Goal: Information Seeking & Learning: Learn about a topic

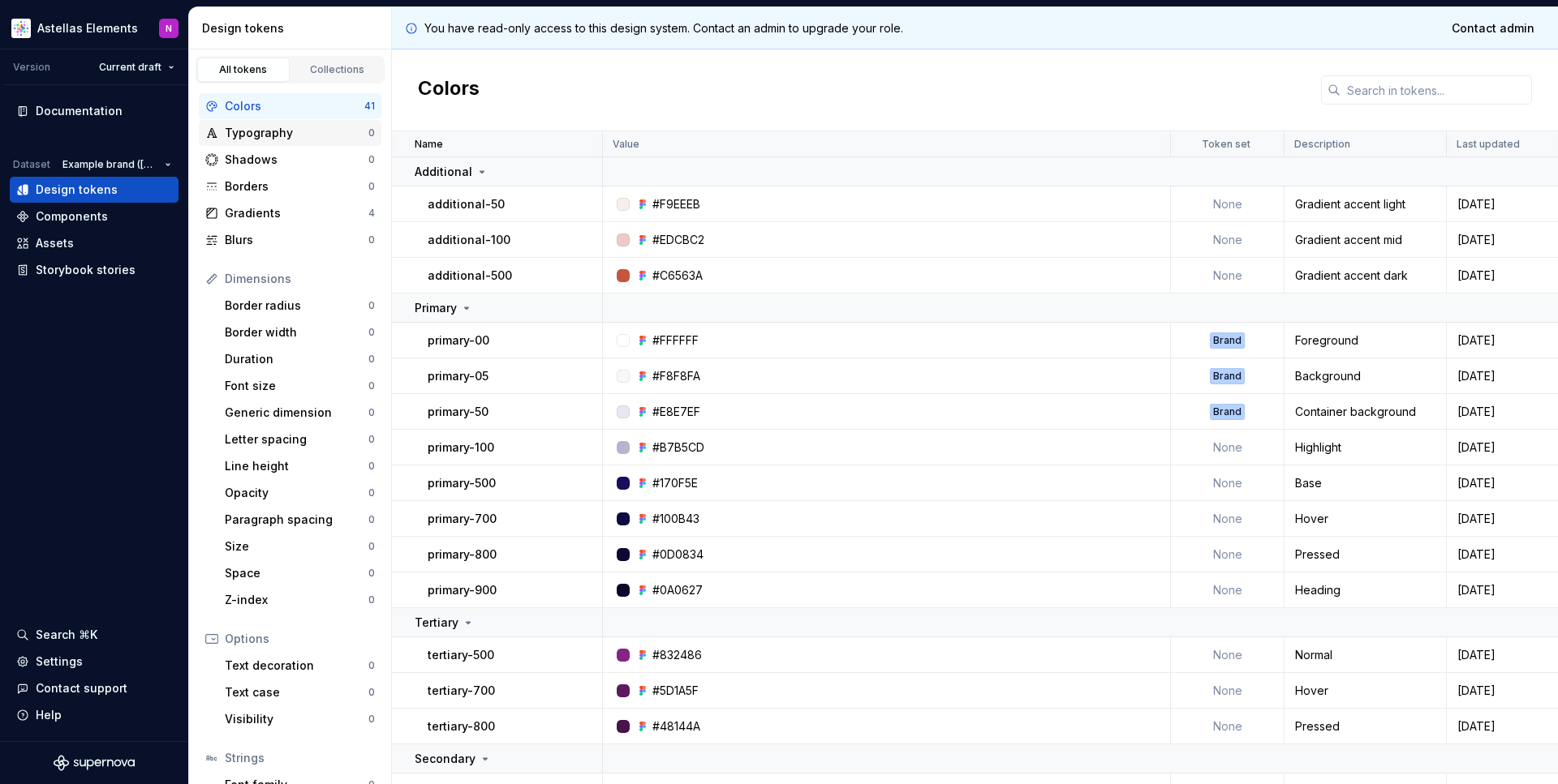
click at [279, 136] on div "Typography" at bounding box center [297, 132] width 144 height 16
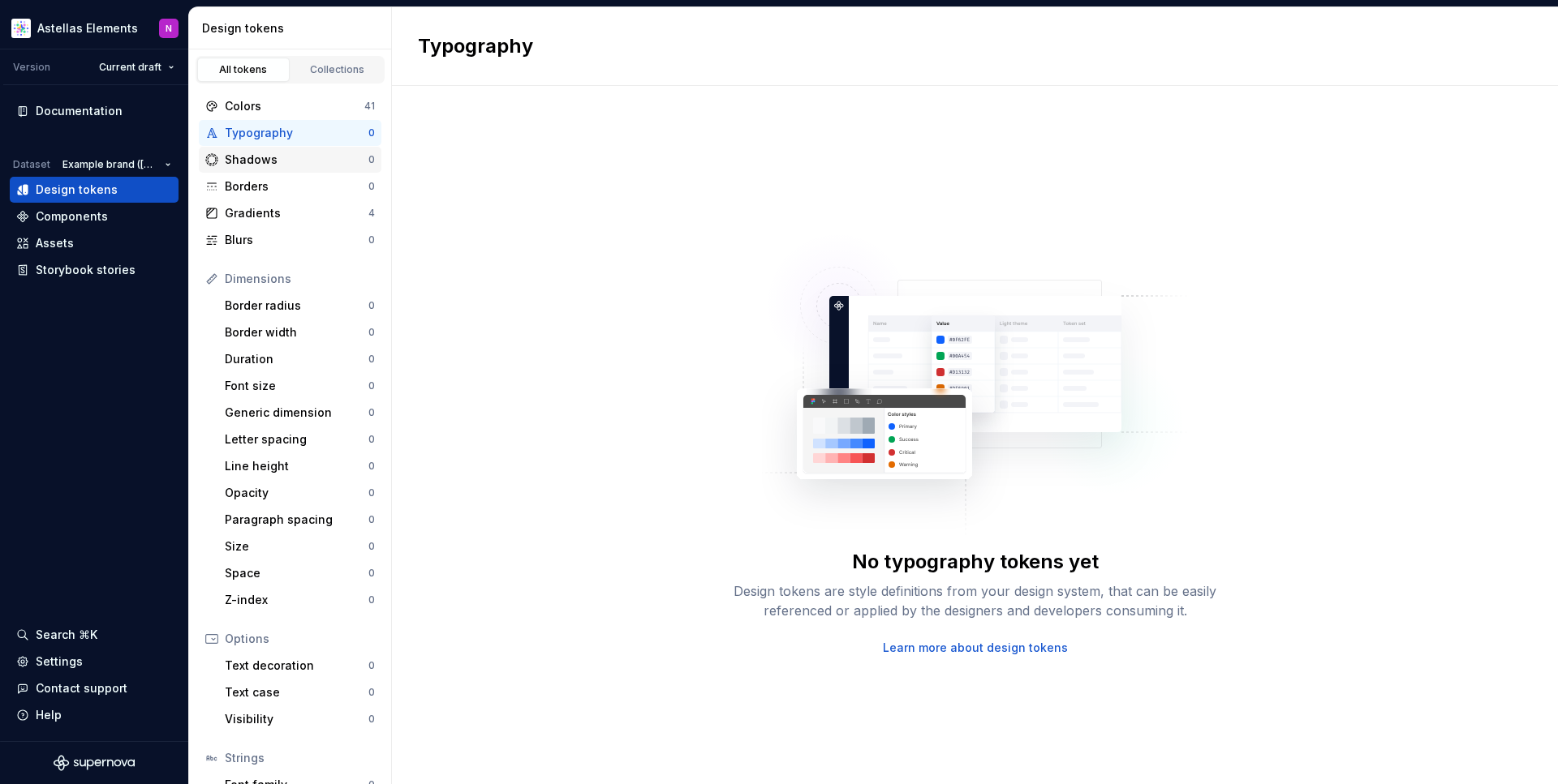
click at [274, 163] on div "Shadows" at bounding box center [297, 159] width 144 height 16
click at [264, 188] on div "Borders" at bounding box center [297, 186] width 144 height 16
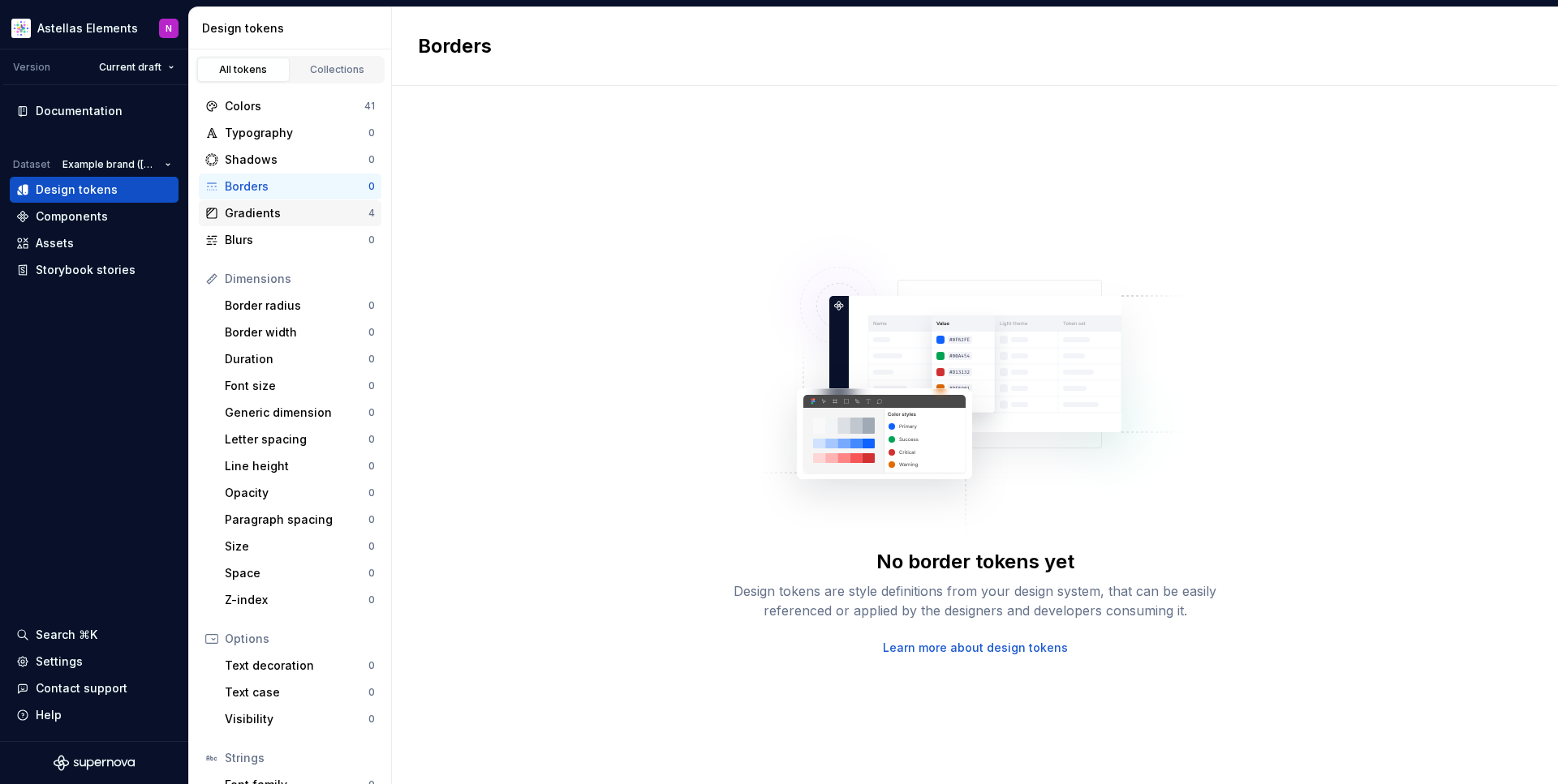
click at [251, 210] on div "Gradients" at bounding box center [297, 213] width 144 height 16
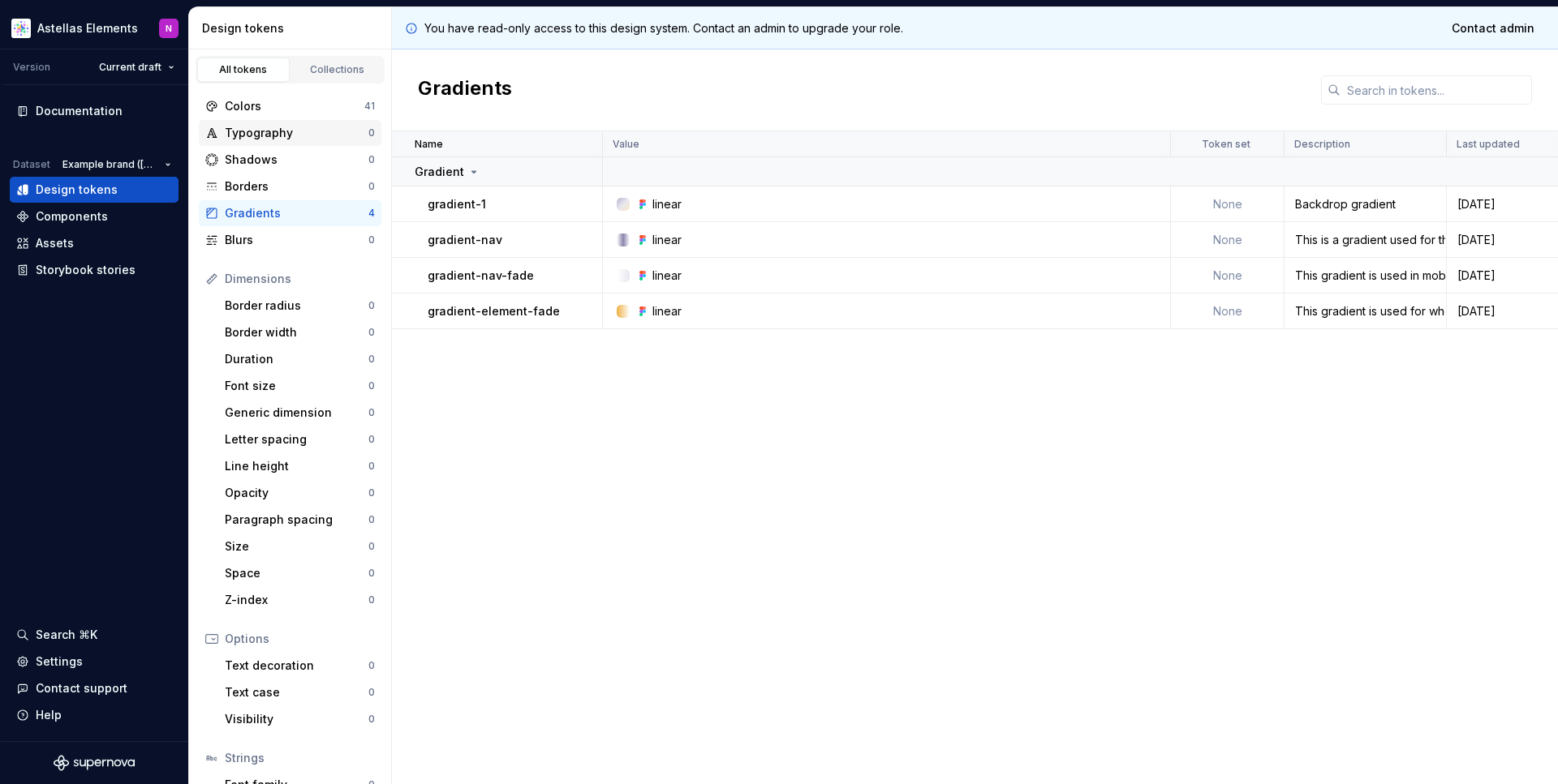
click at [257, 129] on div "Typography" at bounding box center [297, 132] width 144 height 16
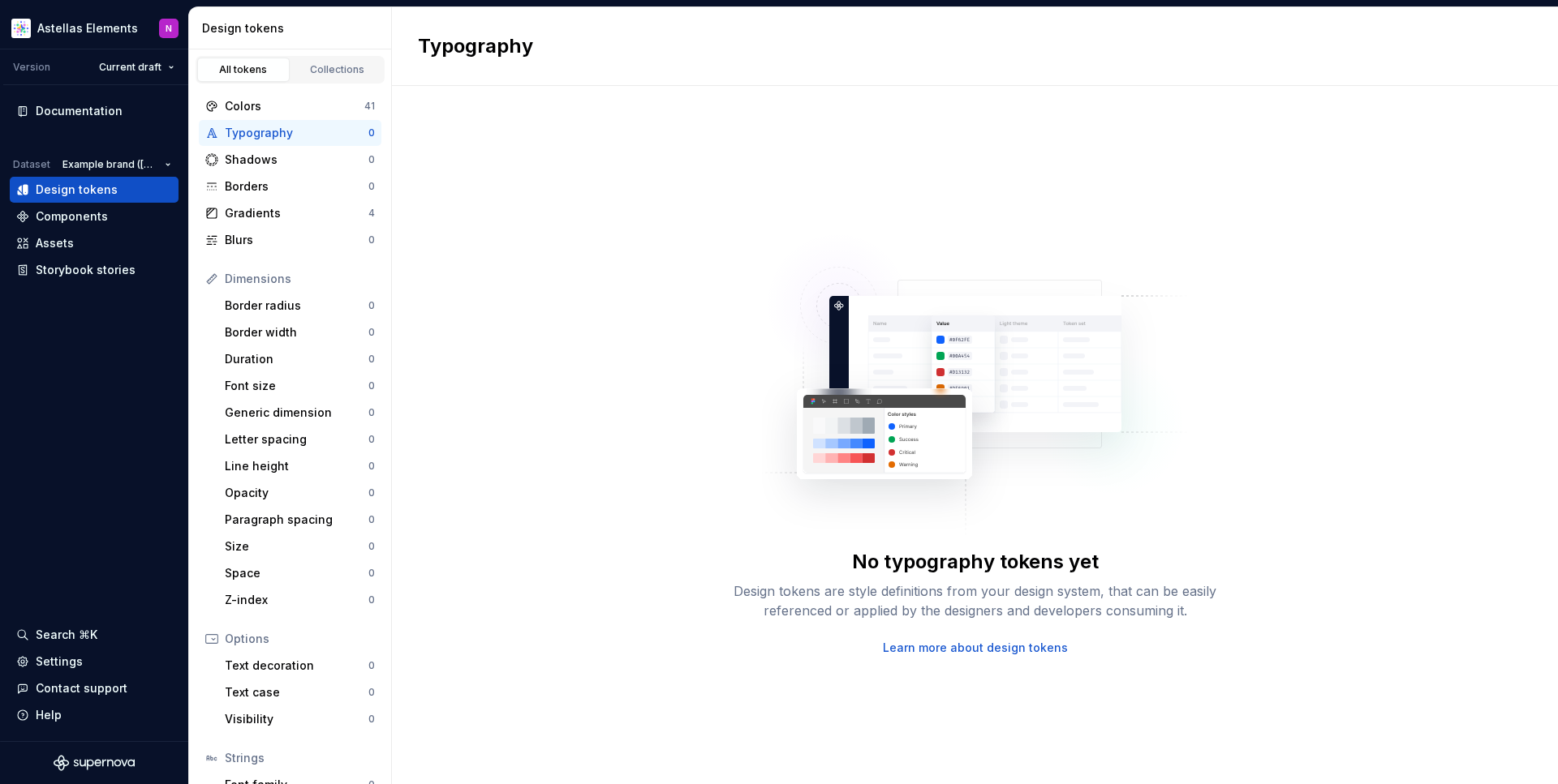
click at [261, 135] on div "Typography" at bounding box center [297, 132] width 144 height 16
click at [261, 197] on div "Borders 0" at bounding box center [290, 187] width 182 height 26
click at [265, 208] on div "Gradients" at bounding box center [297, 213] width 144 height 16
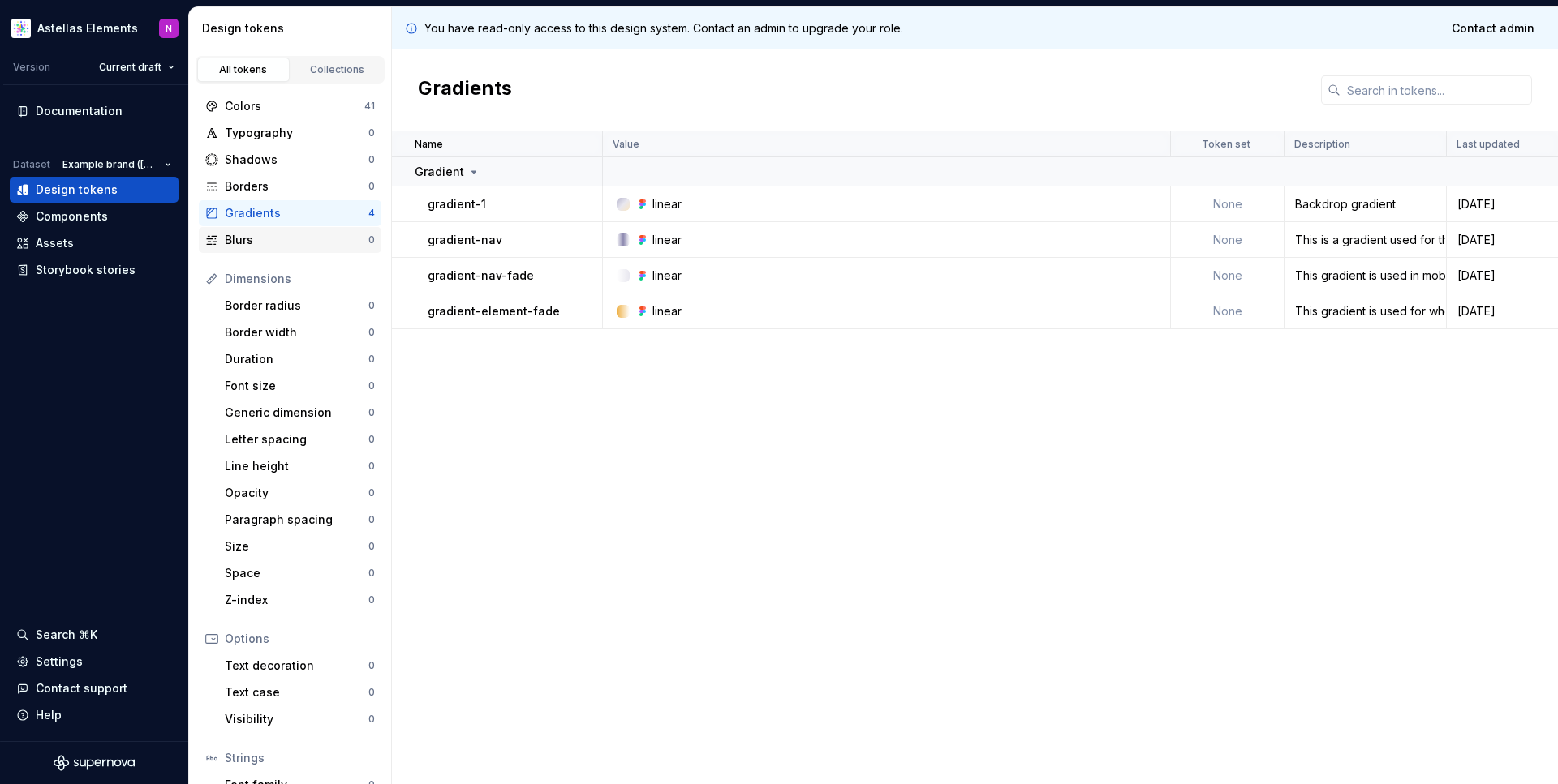
click at [243, 237] on div "Blurs" at bounding box center [297, 239] width 144 height 16
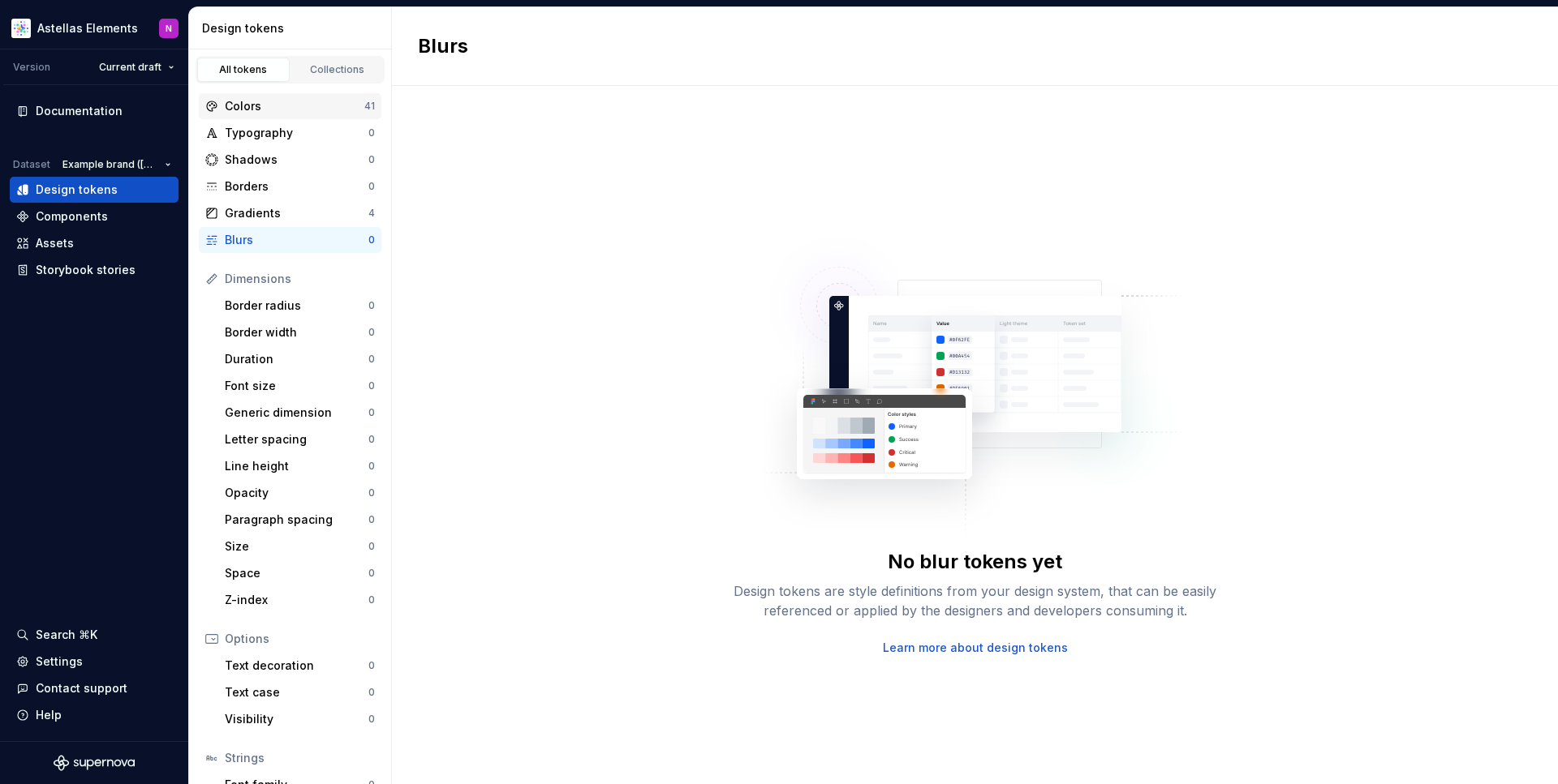
click at [252, 105] on div "Colors" at bounding box center [294, 106] width 139 height 16
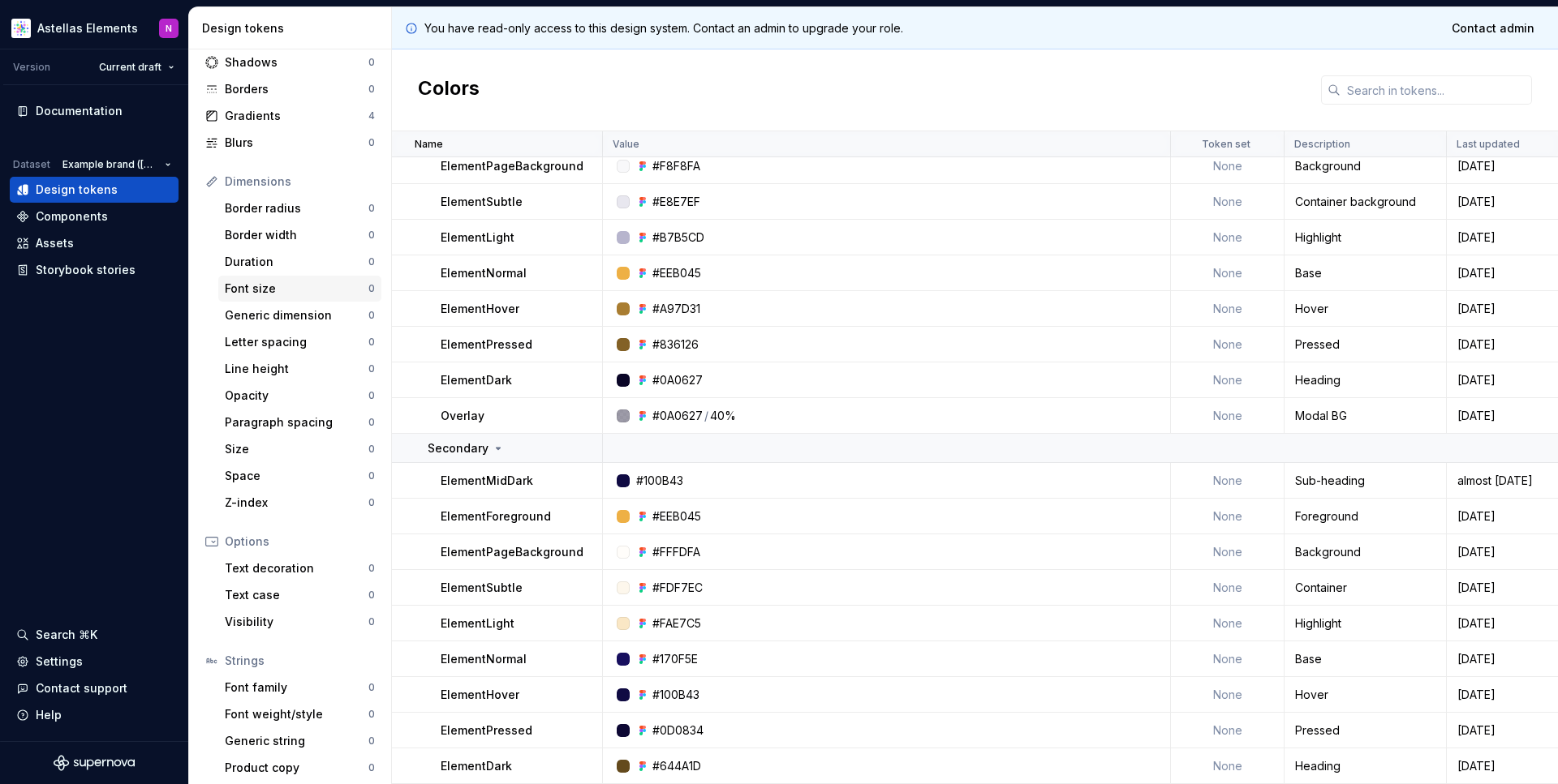
scroll to position [104, 0]
